Goal: Navigation & Orientation: Find specific page/section

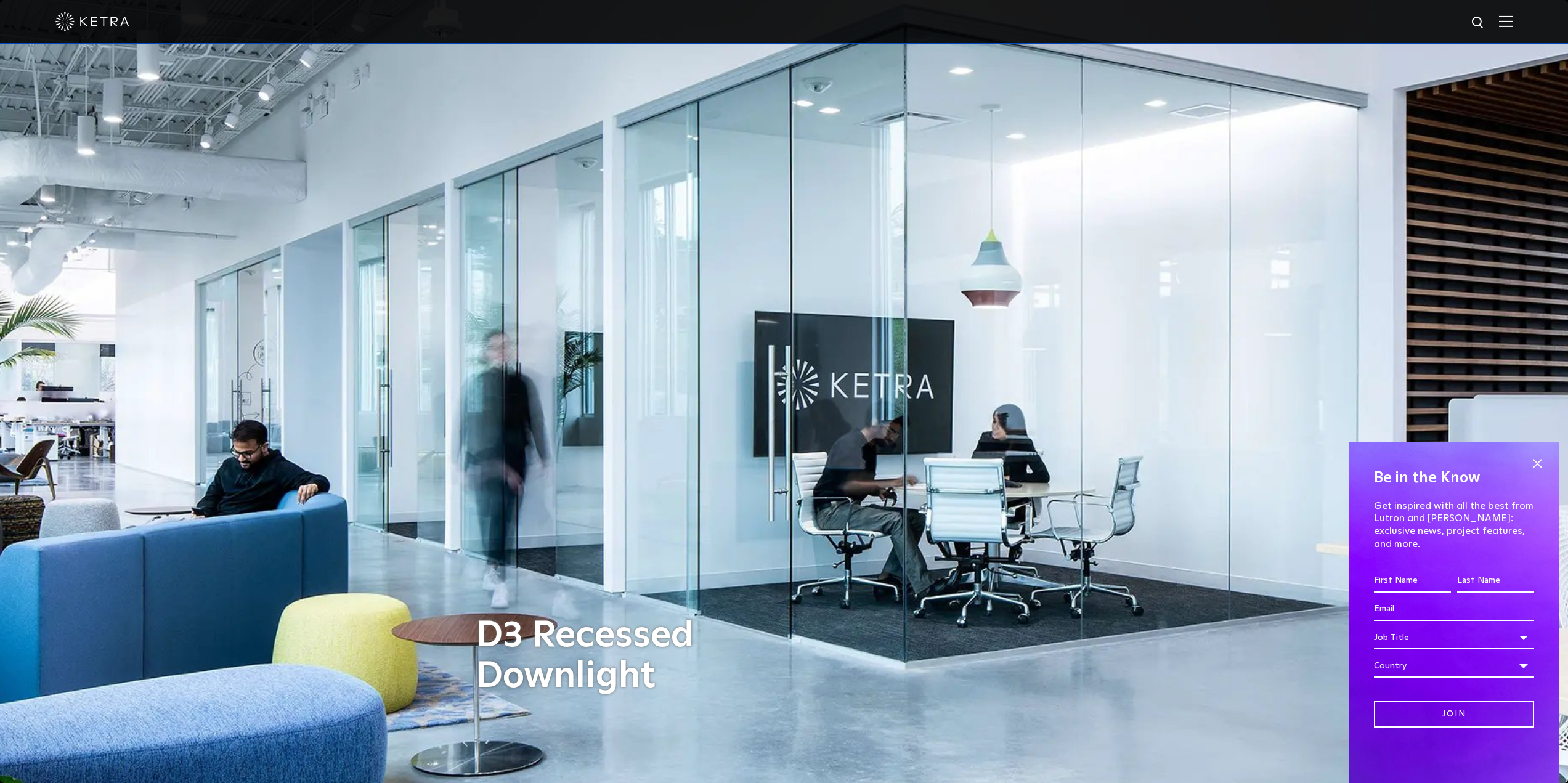
click at [100, 25] on img at bounding box center [93, 21] width 74 height 19
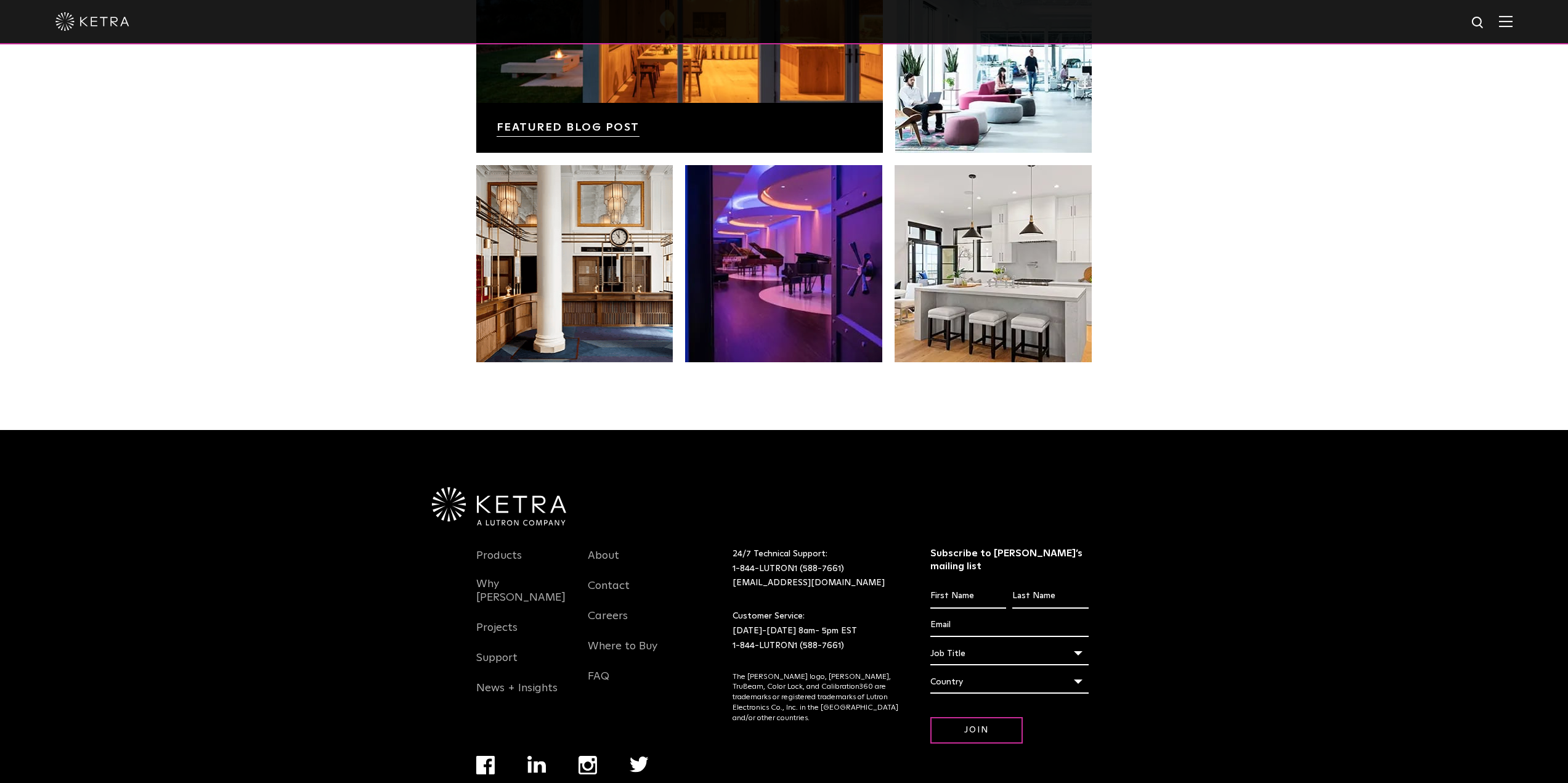
scroll to position [2592, 0]
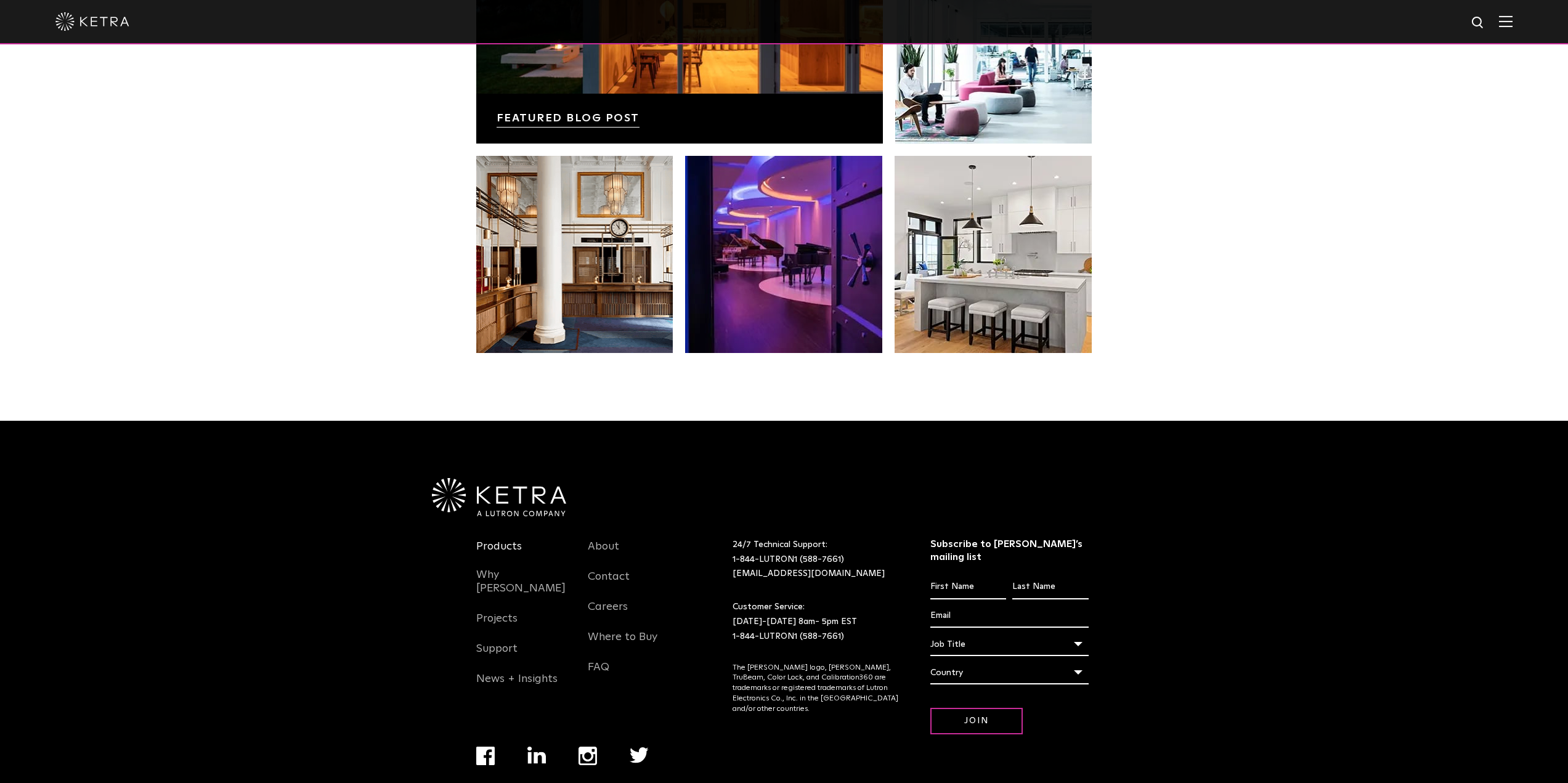
click at [493, 540] on link "Products" at bounding box center [499, 554] width 45 height 28
